Goal: Task Accomplishment & Management: Complete application form

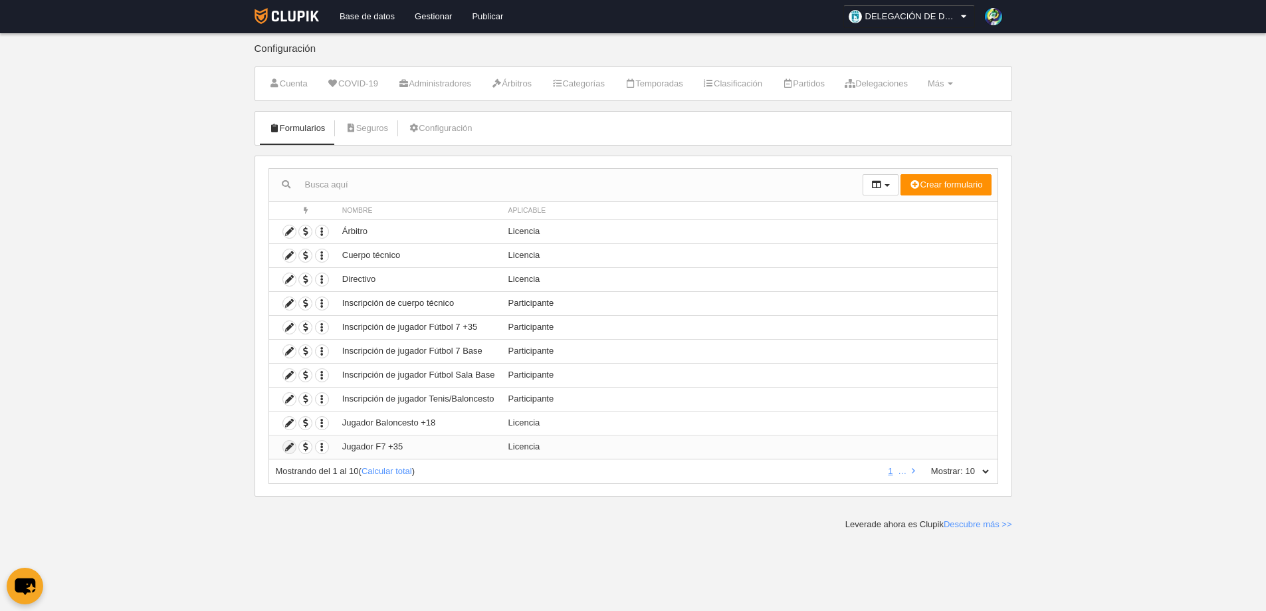
click at [285, 445] on icon at bounding box center [289, 447] width 13 height 13
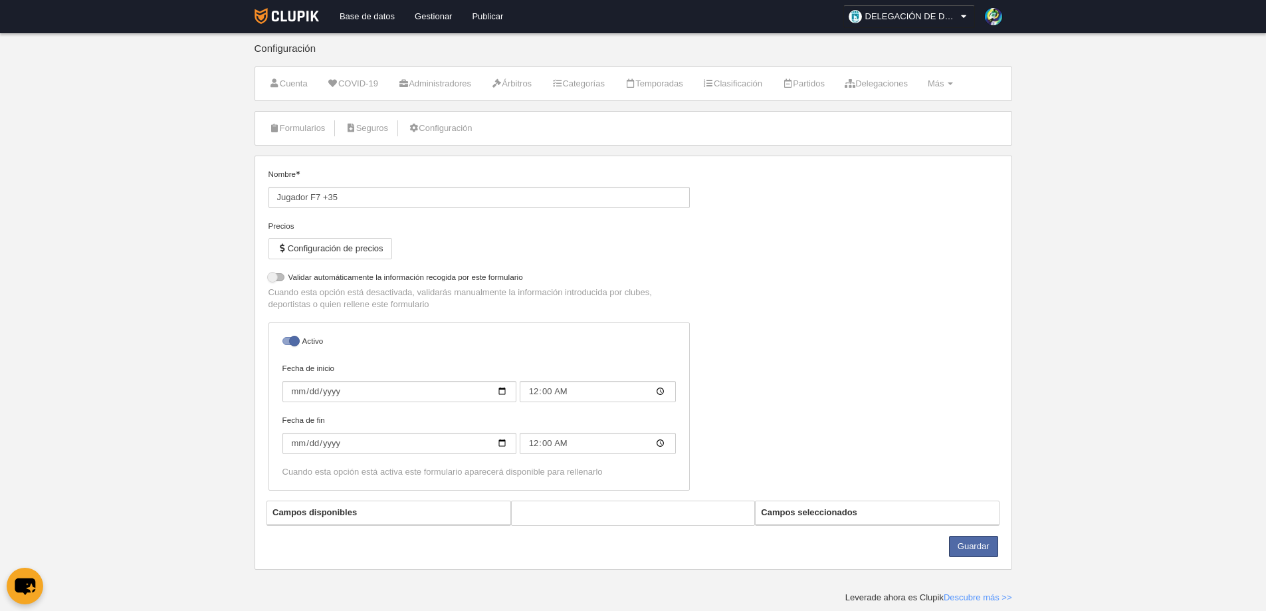
select select "selected"
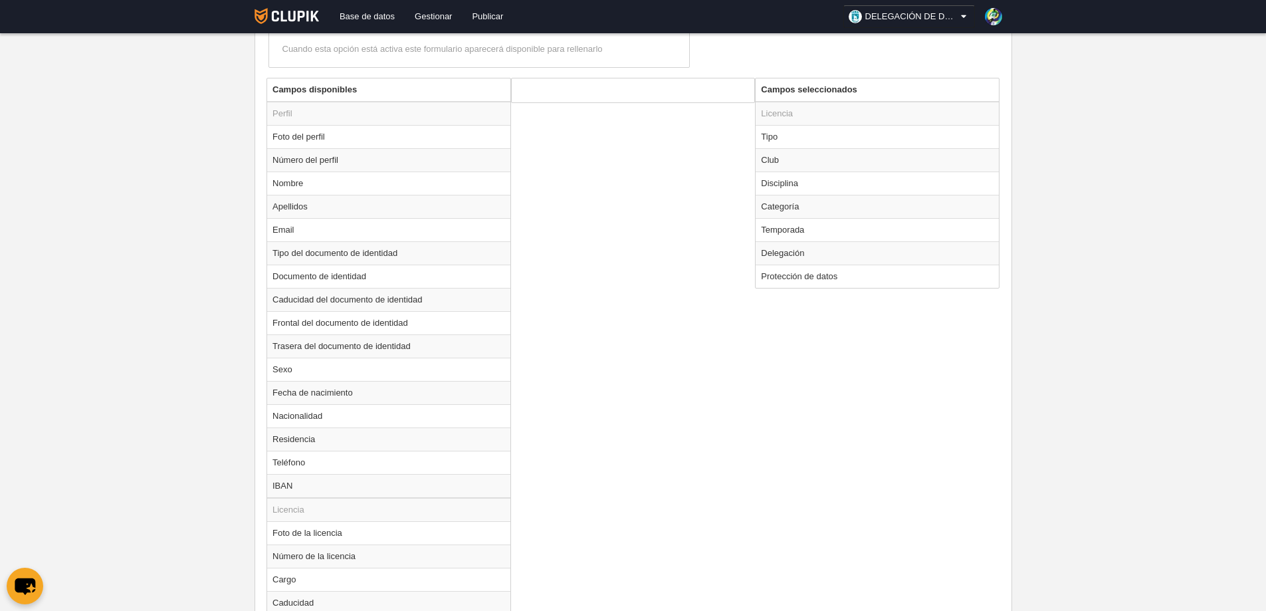
scroll to position [443, 0]
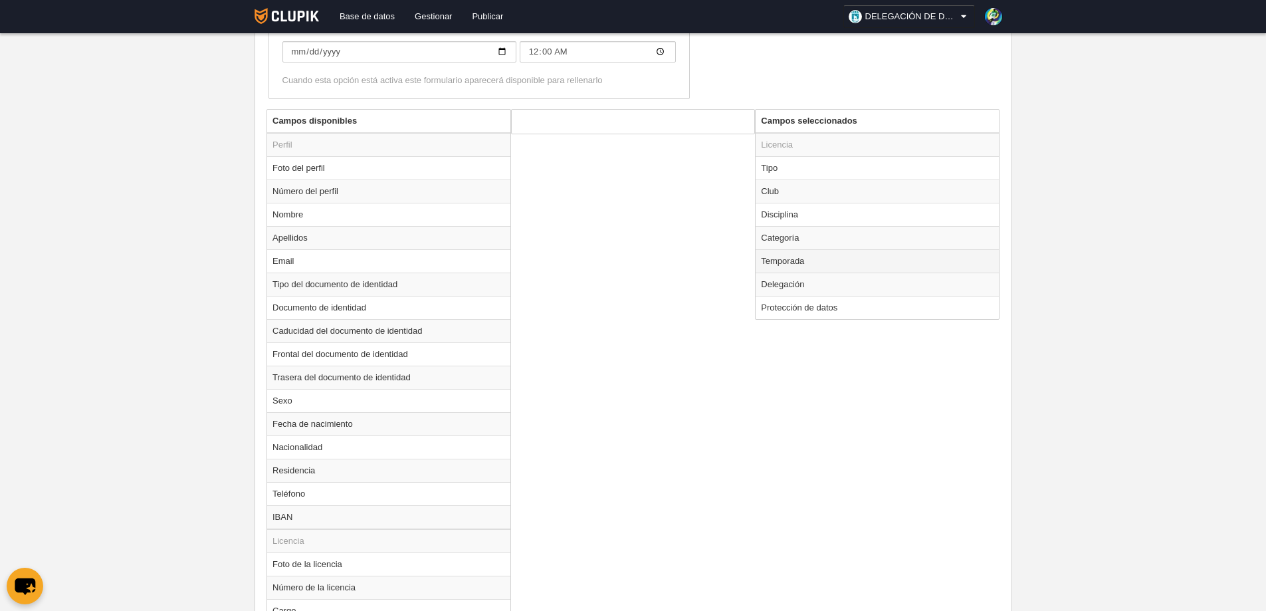
click at [783, 260] on td "Temporada" at bounding box center [877, 260] width 243 height 23
radio input "true"
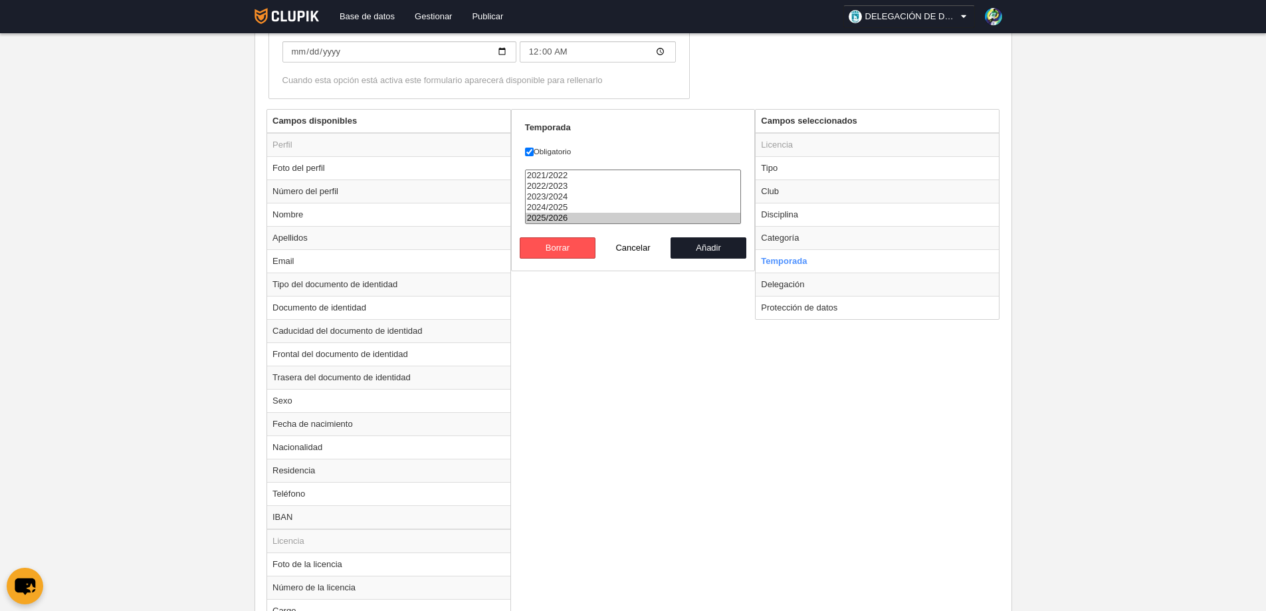
click at [641, 385] on div "Campos disponibles Perfil Foto del perfil Número del perfil Nombre Apellidos Em…" at bounding box center [633, 394] width 740 height 570
click at [566, 173] on option "2021/2022" at bounding box center [633, 175] width 215 height 11
select select "8624"
click at [560, 215] on option "2025/2026" at bounding box center [633, 218] width 215 height 11
click at [705, 247] on button "Añadir" at bounding box center [709, 247] width 76 height 21
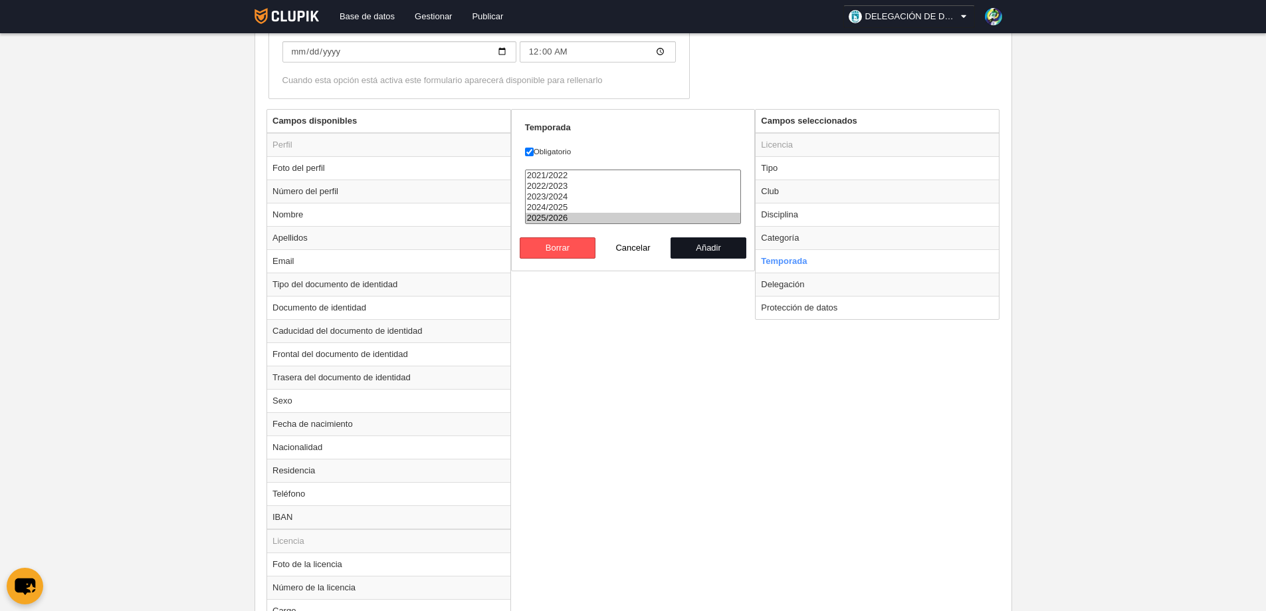
radio input "false"
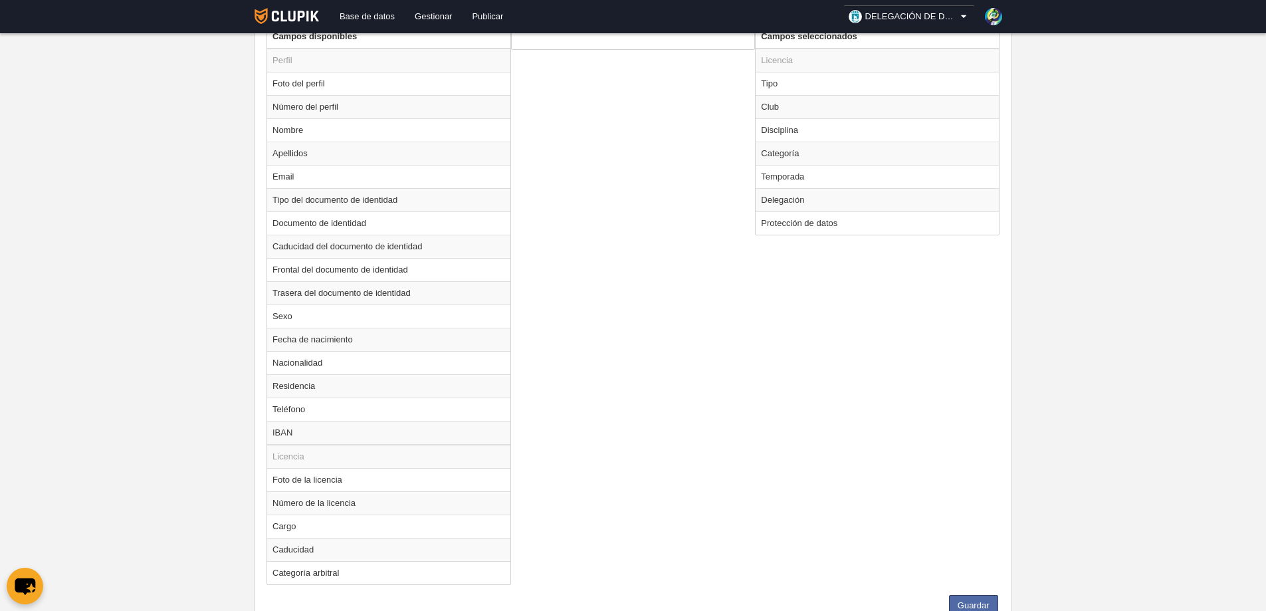
scroll to position [580, 0]
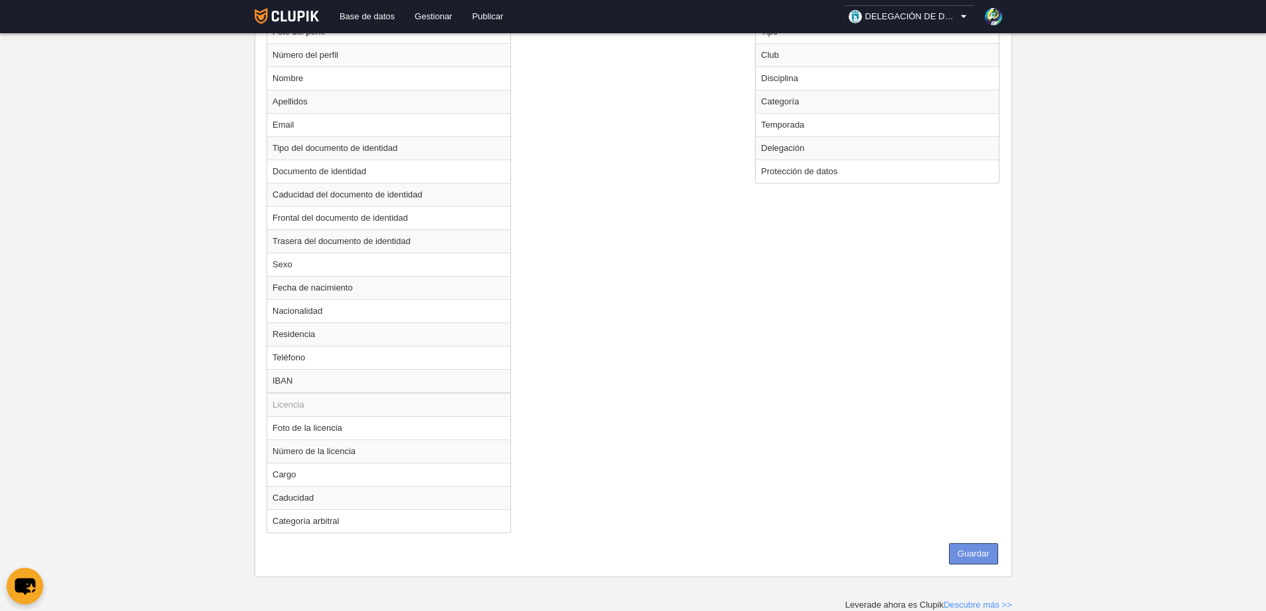
drag, startPoint x: 968, startPoint y: 552, endPoint x: 987, endPoint y: 548, distance: 19.0
click at [968, 553] on button "Guardar" at bounding box center [973, 553] width 49 height 21
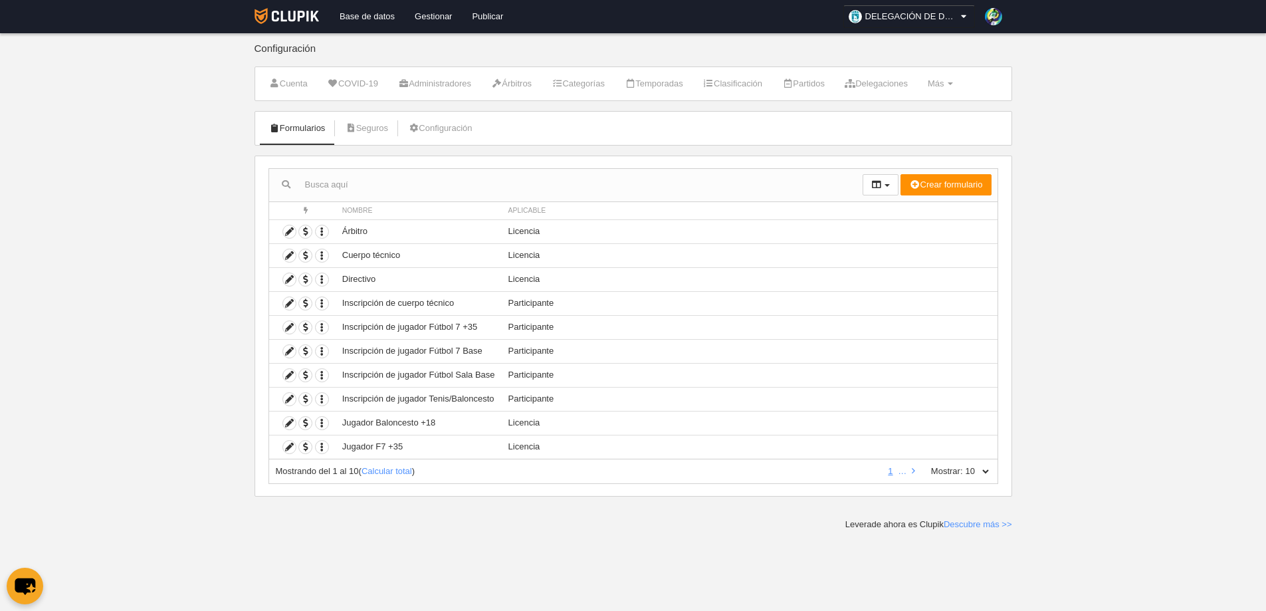
click at [983, 470] on select "10 25 50 100 500" at bounding box center [977, 471] width 28 height 12
select select "25"
click at [963, 465] on select "10 25 50 100 500" at bounding box center [977, 471] width 28 height 12
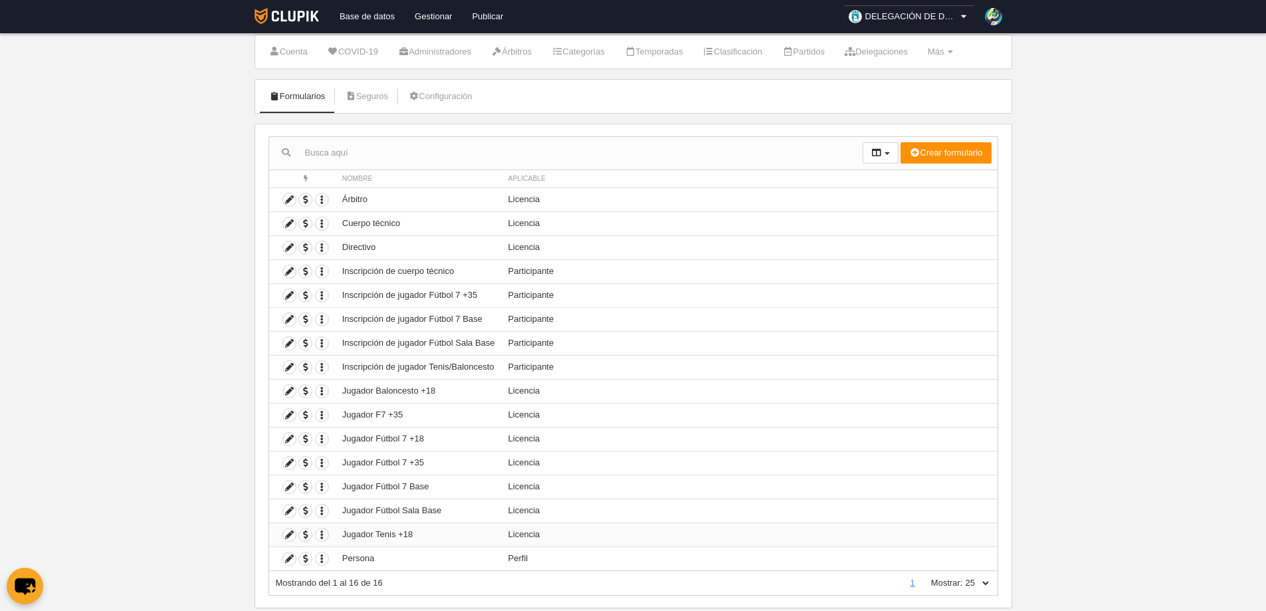
scroll to position [63, 0]
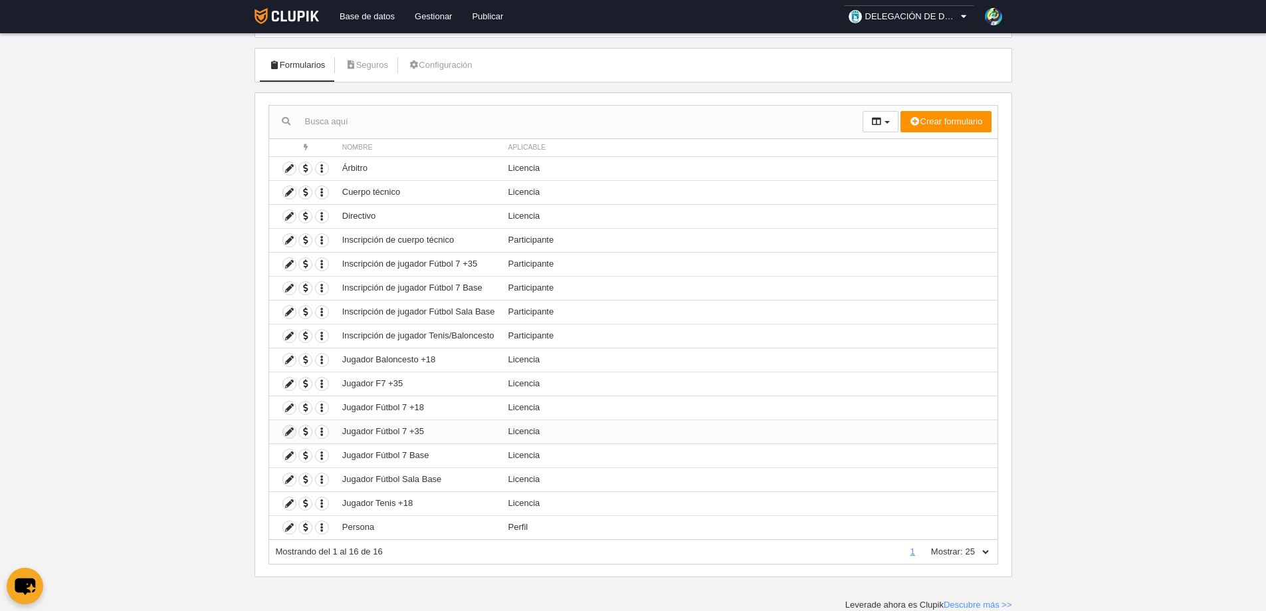
click at [290, 429] on icon at bounding box center [289, 431] width 13 height 13
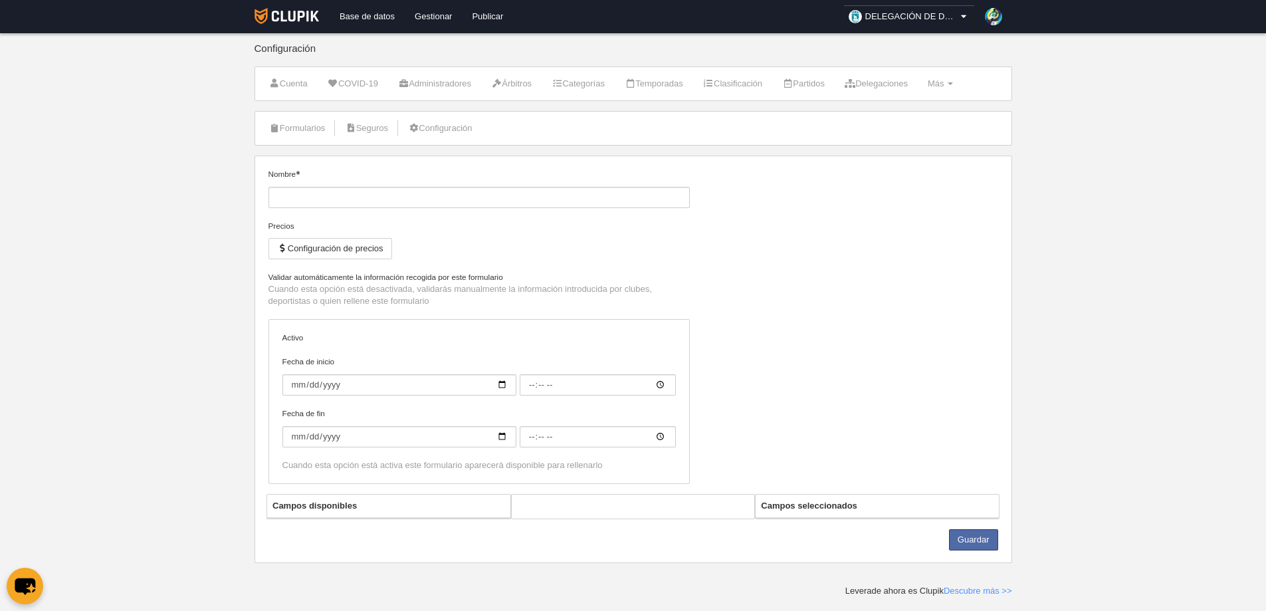
type input "Jugador Fútbol 7 +35"
checkbox input "true"
type input "[DATE]"
type input "00:00"
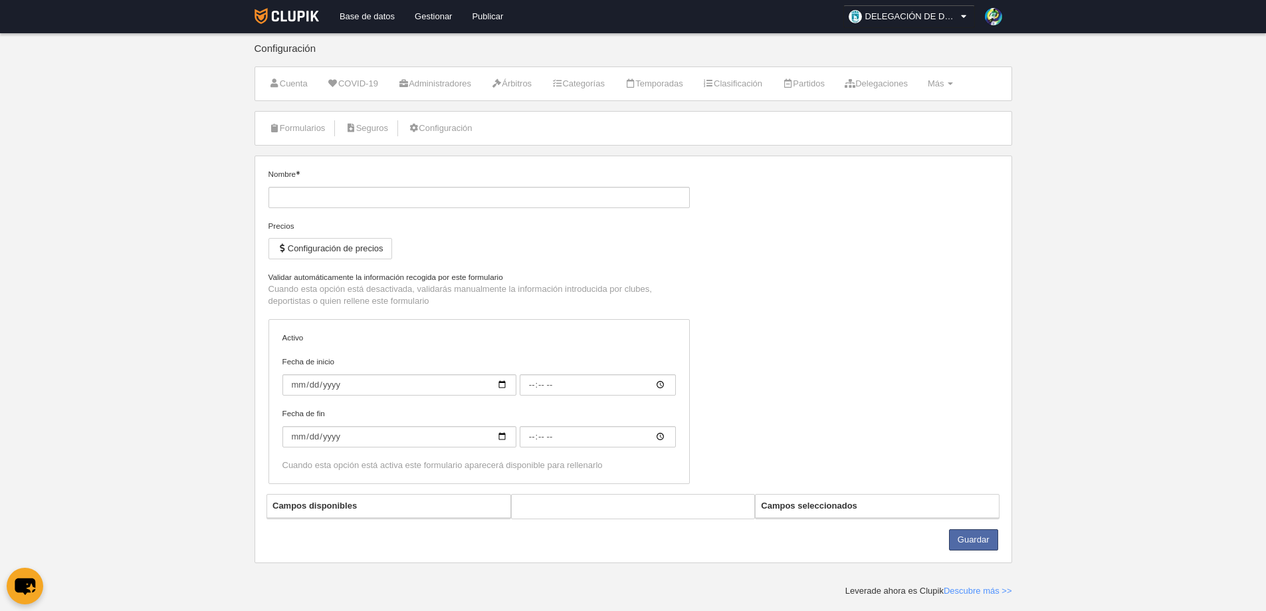
type input "[DATE]"
type input "00:00"
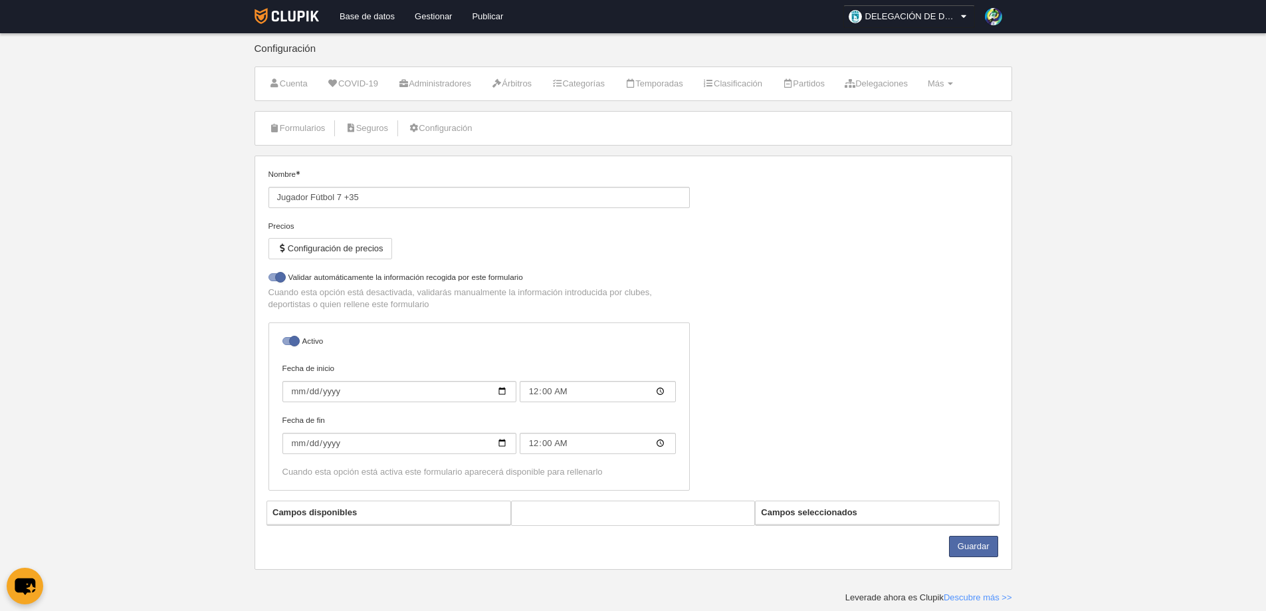
select select "selected"
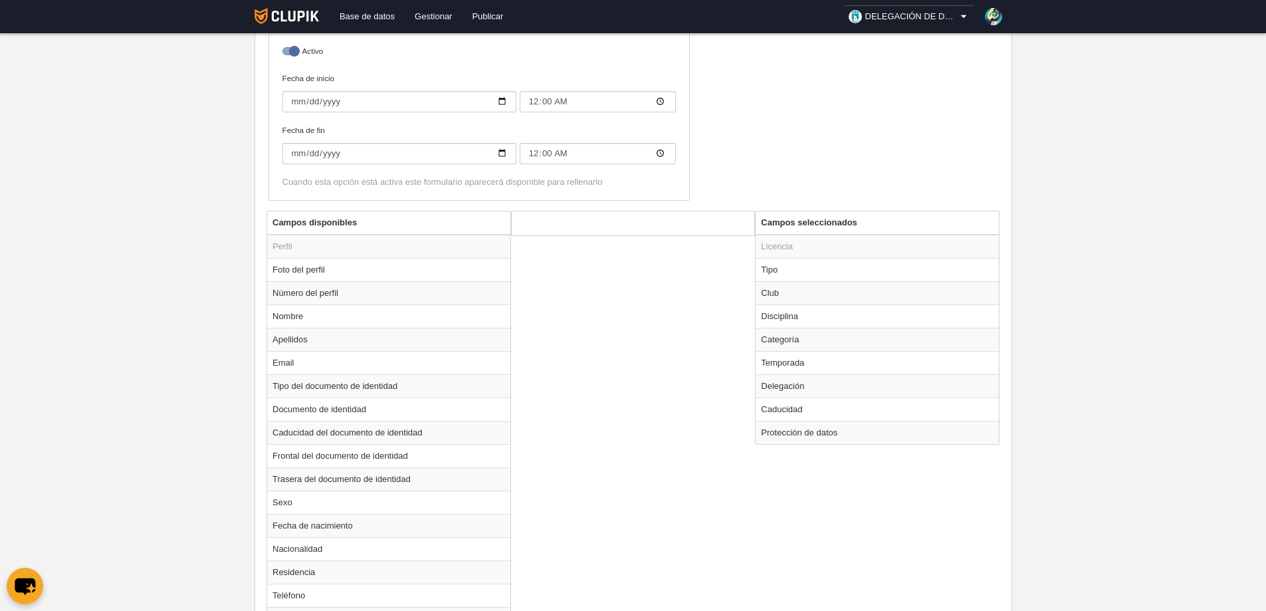
scroll to position [443, 0]
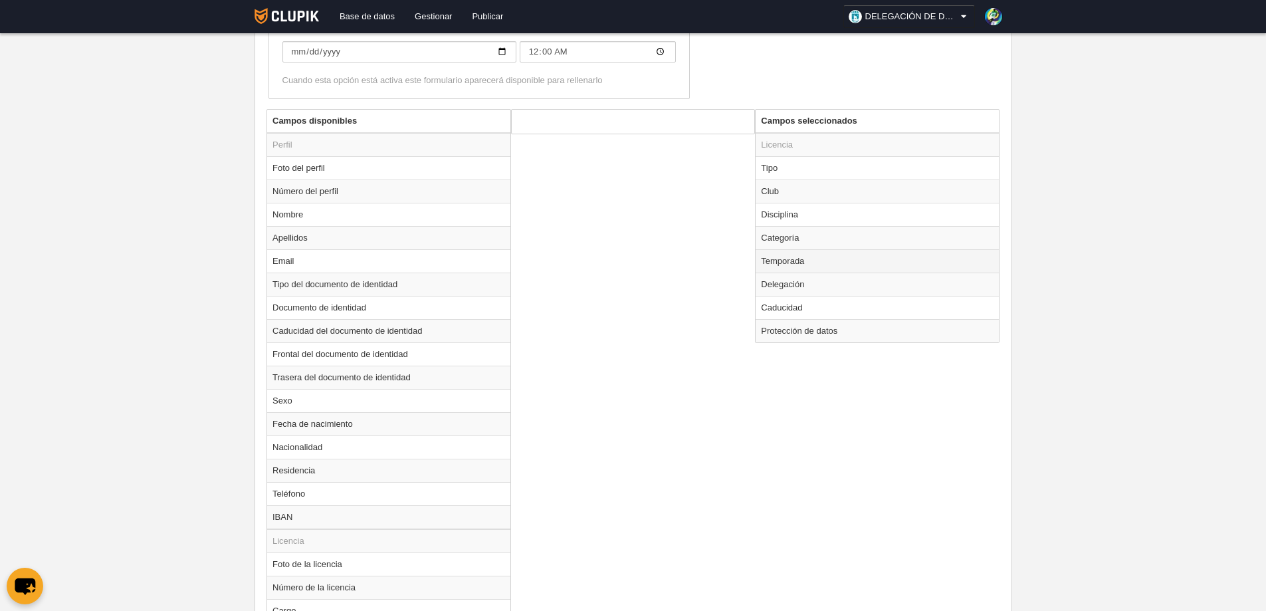
click at [780, 263] on td "Temporada" at bounding box center [877, 260] width 243 height 23
radio input "true"
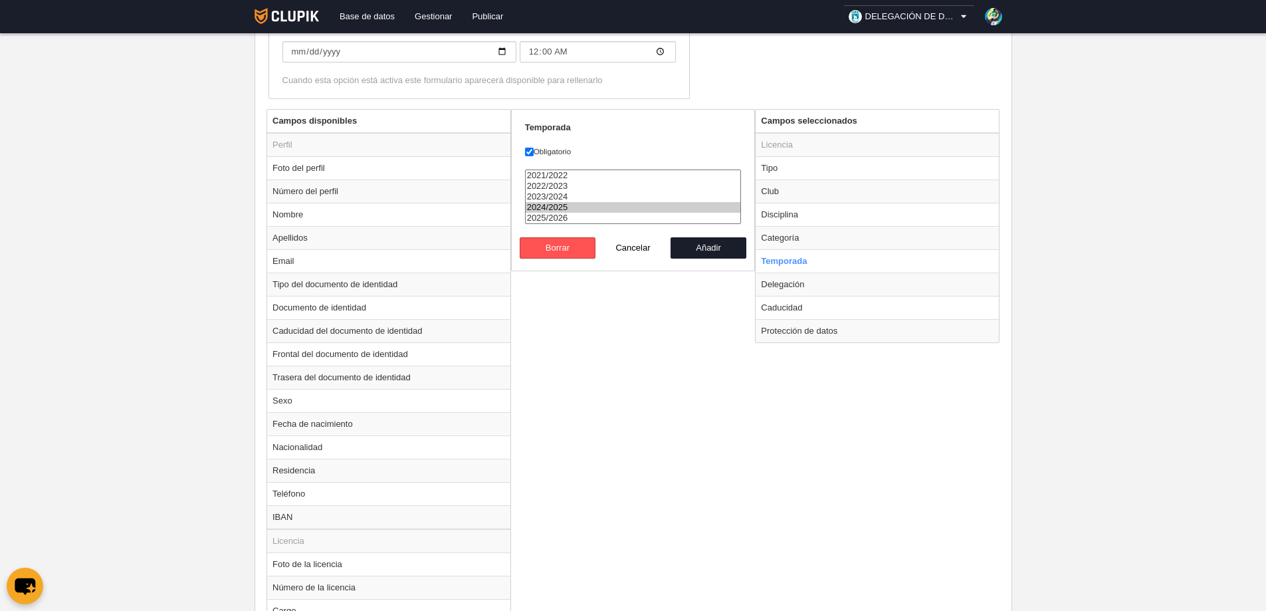
select select "8624"
click at [551, 219] on option "2025/2026" at bounding box center [633, 218] width 215 height 11
click at [705, 245] on button "Añadir" at bounding box center [709, 247] width 76 height 21
radio input "false"
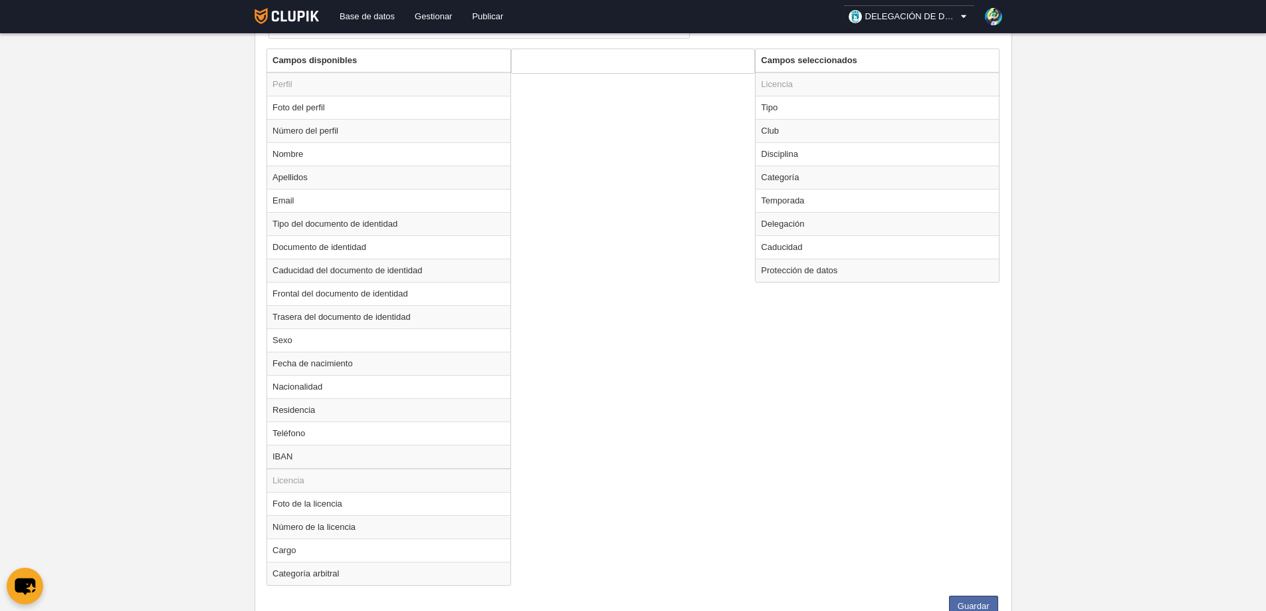
scroll to position [556, 0]
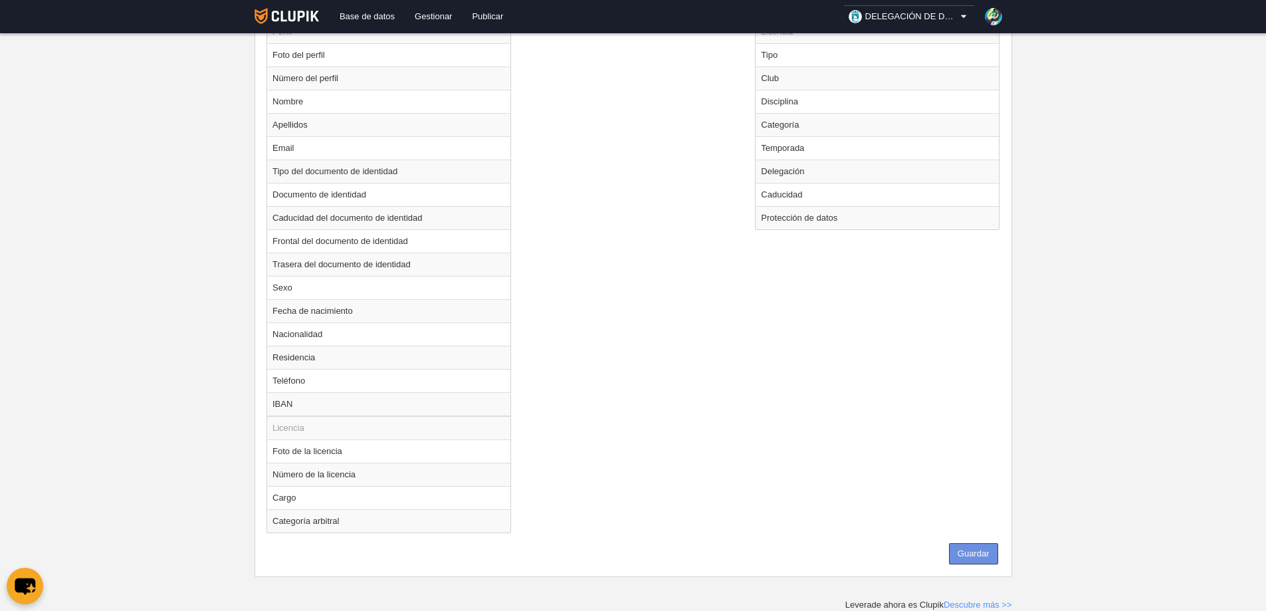
click at [974, 554] on button "Guardar" at bounding box center [973, 553] width 49 height 21
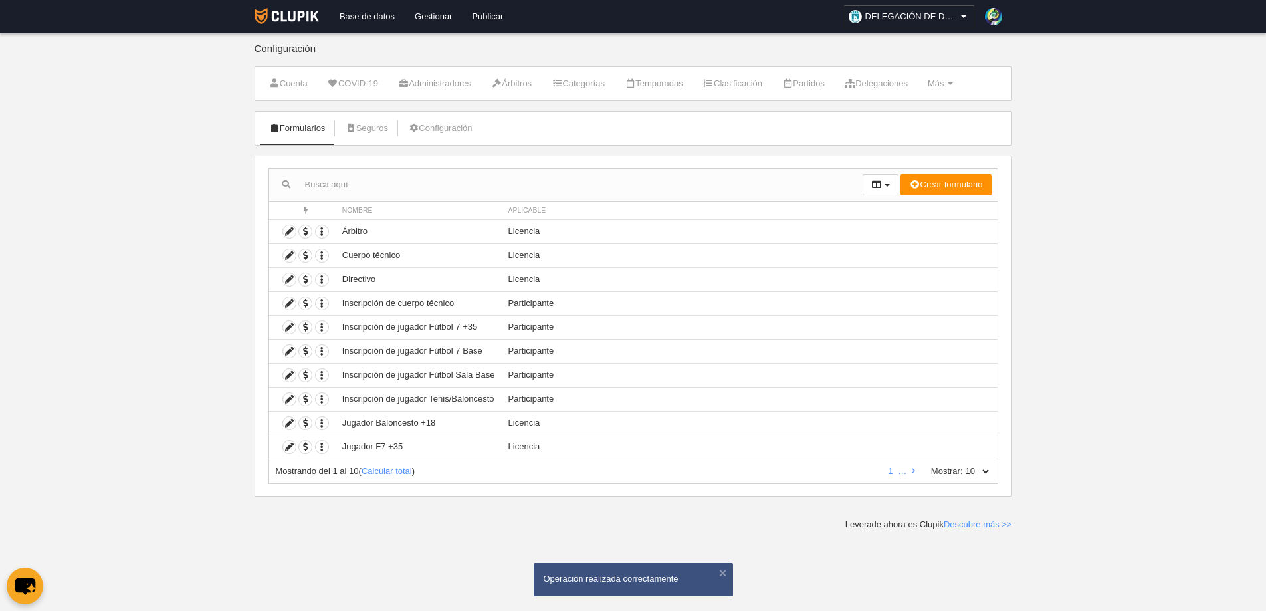
click at [986, 474] on select "10 25 50 100 500" at bounding box center [977, 471] width 28 height 12
select select "25"
click at [963, 465] on select "10 25 50 100 500" at bounding box center [977, 471] width 28 height 12
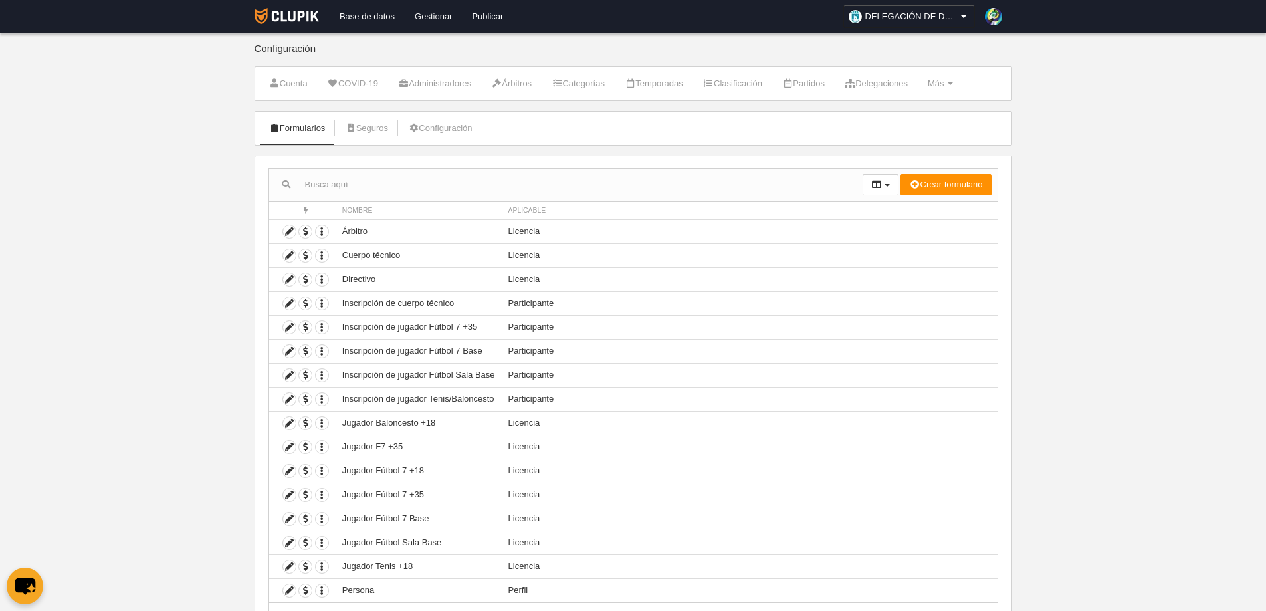
click at [437, 20] on link "Gestionar" at bounding box center [433, 16] width 57 height 33
